Goal: Information Seeking & Learning: Learn about a topic

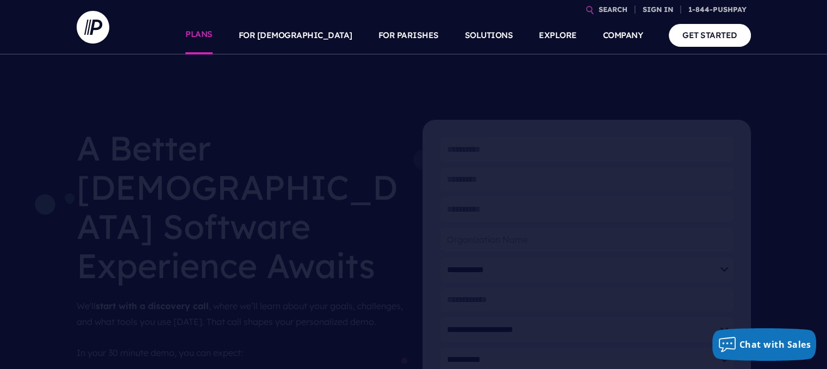
click at [213, 38] on link "PLANS" at bounding box center [199, 35] width 27 height 38
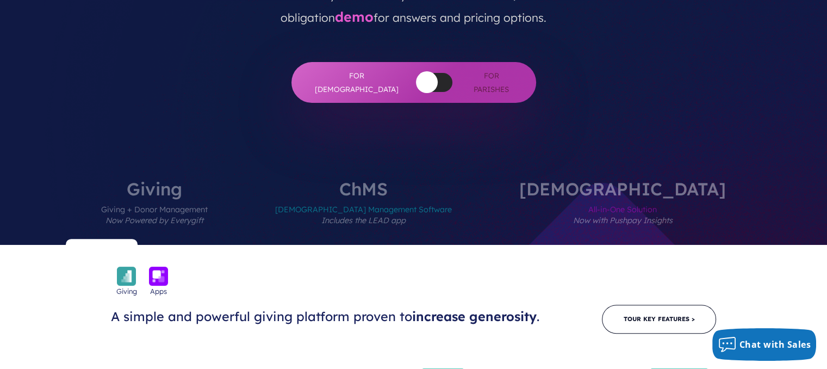
scroll to position [381, 0]
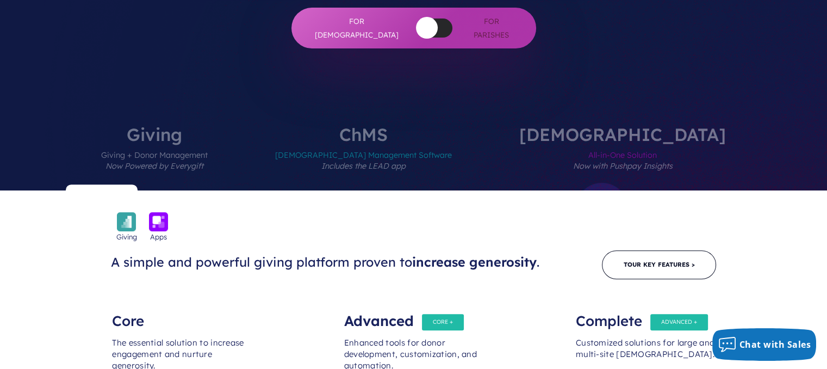
click at [428, 126] on label "ChMS Church Management Software Includes the LEAD app" at bounding box center [364, 158] width 242 height 65
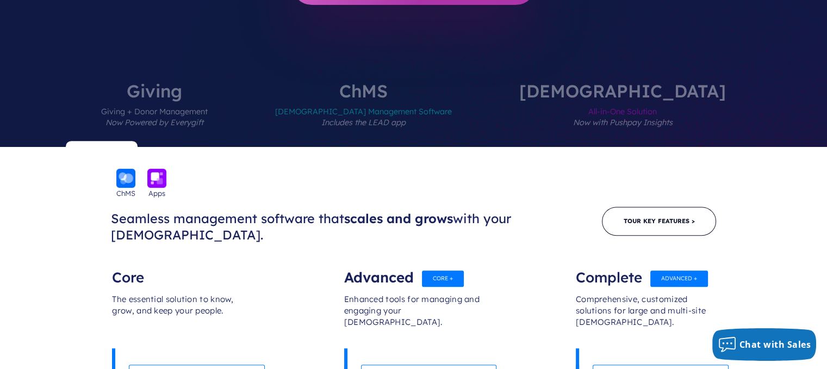
scroll to position [370, 0]
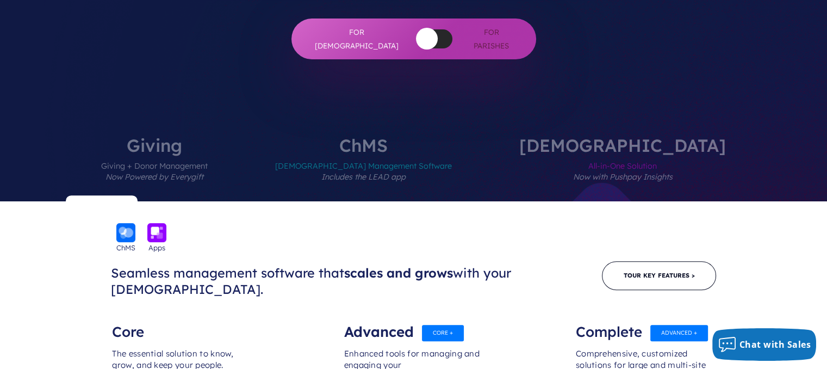
click at [597, 137] on label "ChurchStaq All-in-One Solution Now with Pushpay Insights" at bounding box center [623, 169] width 272 height 65
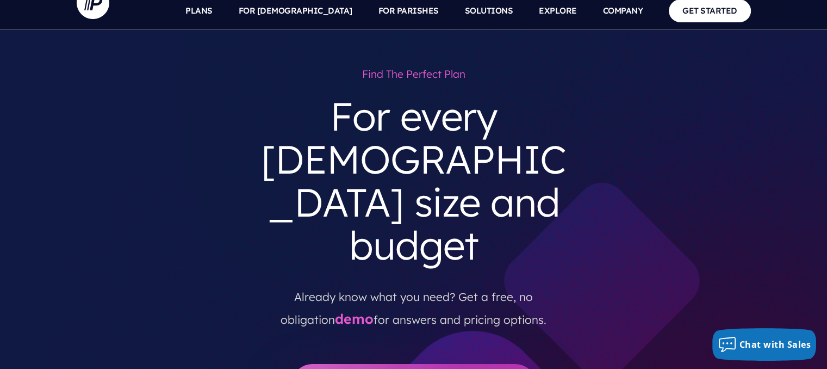
scroll to position [0, 0]
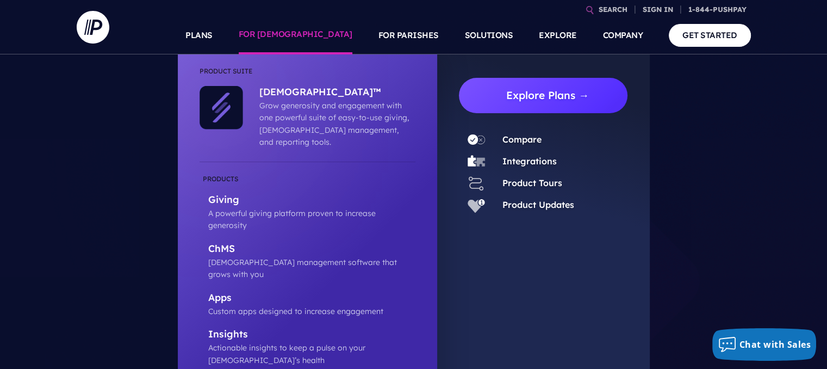
click at [507, 96] on link "Explore Plans →" at bounding box center [548, 95] width 160 height 35
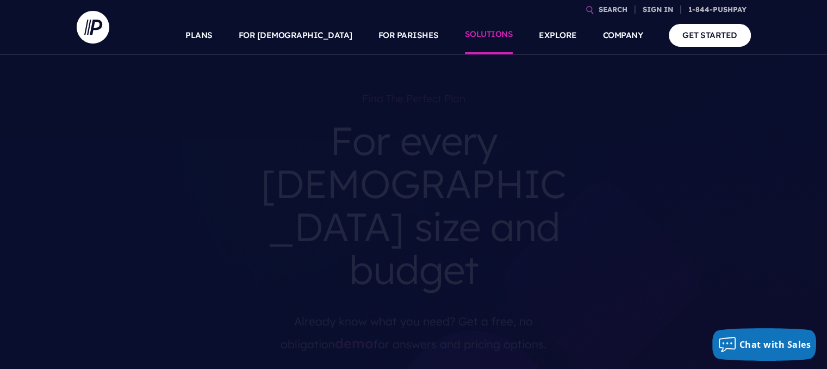
click at [500, 38] on link "SOLUTIONS" at bounding box center [489, 35] width 48 height 38
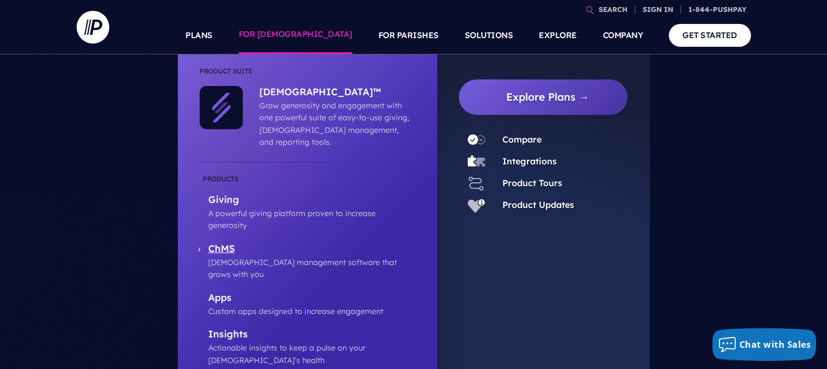
click at [232, 243] on p "ChMS" at bounding box center [311, 250] width 207 height 14
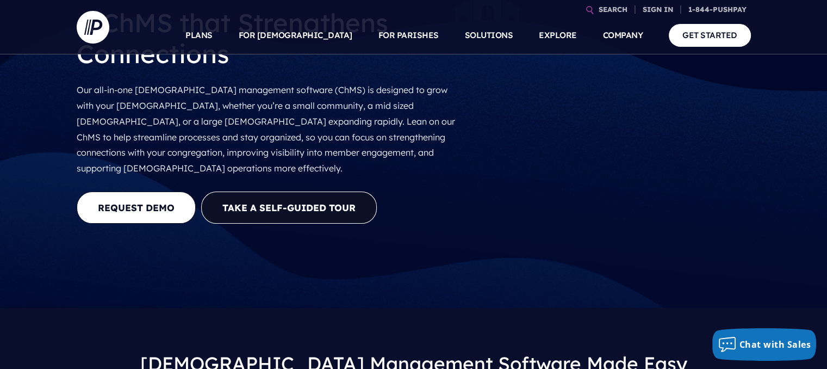
scroll to position [163, 0]
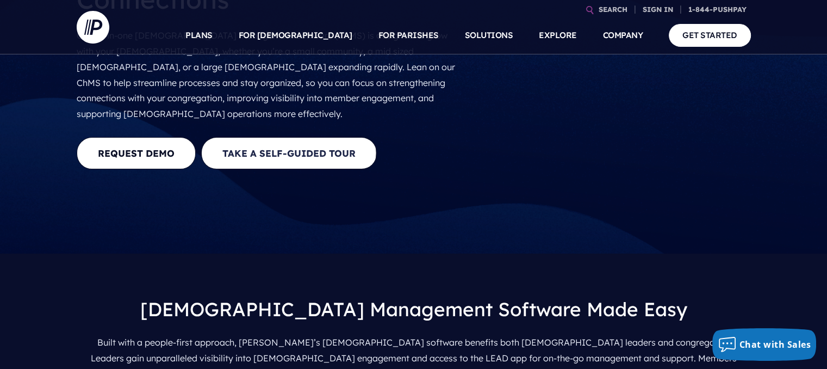
click at [328, 137] on button "Take a Self-guided Tour" at bounding box center [289, 153] width 176 height 32
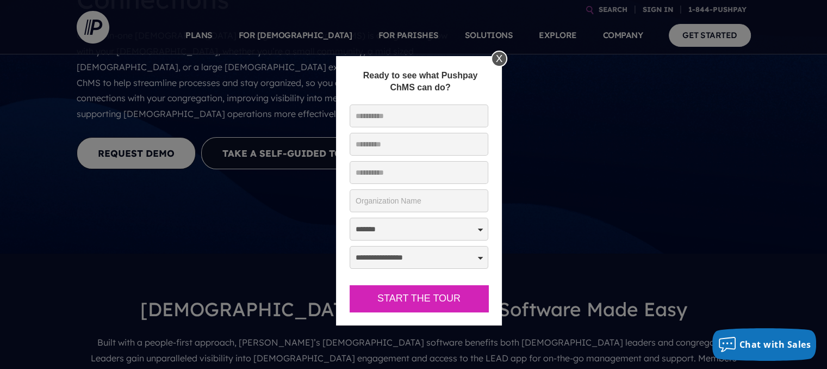
click at [500, 61] on div "X" at bounding box center [499, 59] width 16 height 16
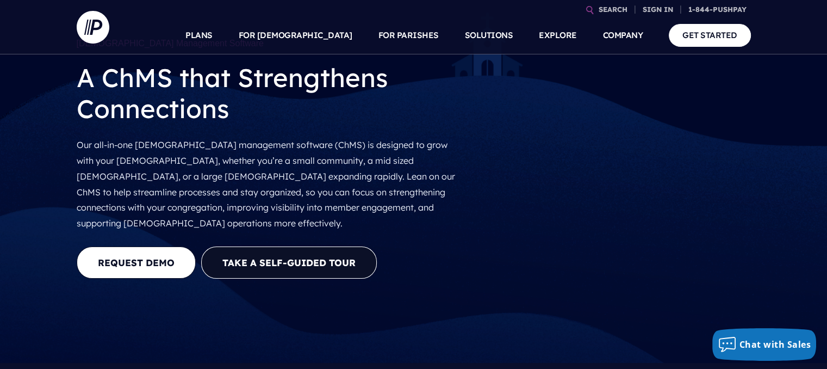
scroll to position [0, 0]
